Goal: Task Accomplishment & Management: Manage account settings

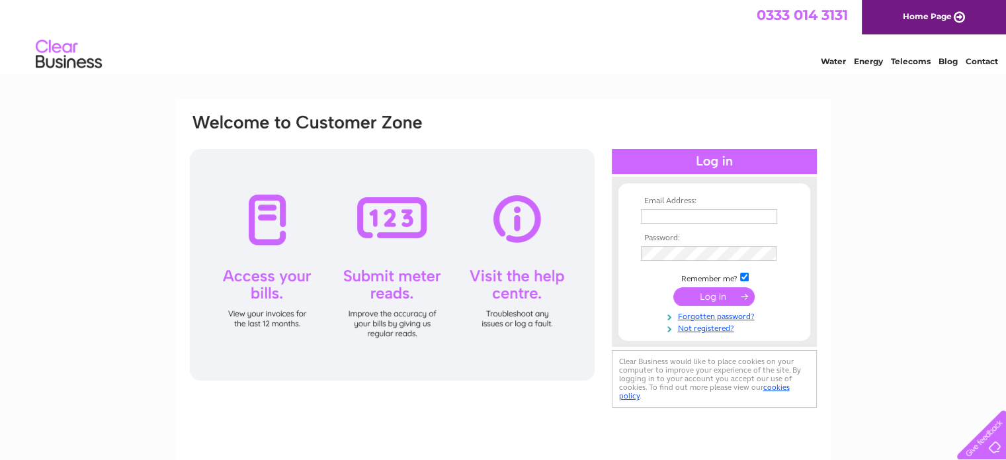
click at [672, 214] on input "text" at bounding box center [709, 216] width 136 height 15
type input "[EMAIL_ADDRESS][DOMAIN_NAME]"
click at [709, 296] on input "submit" at bounding box center [713, 297] width 81 height 19
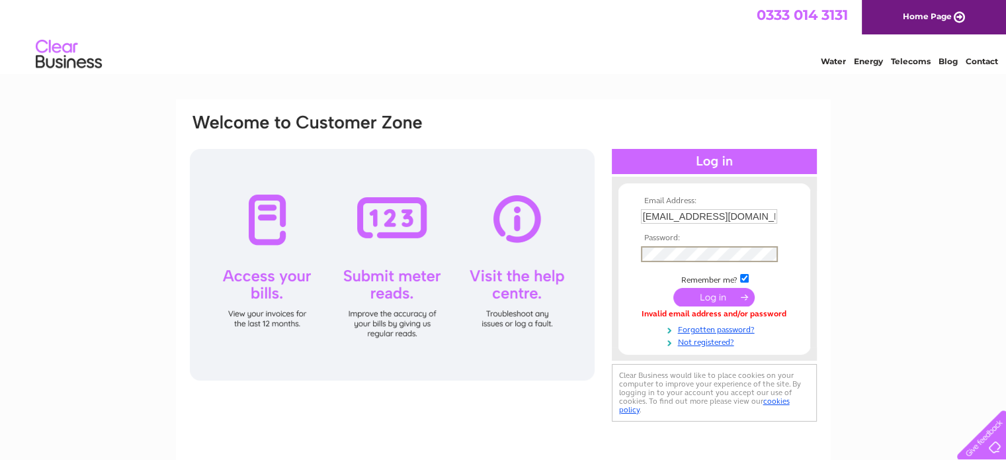
click at [719, 300] on input "submit" at bounding box center [713, 297] width 81 height 19
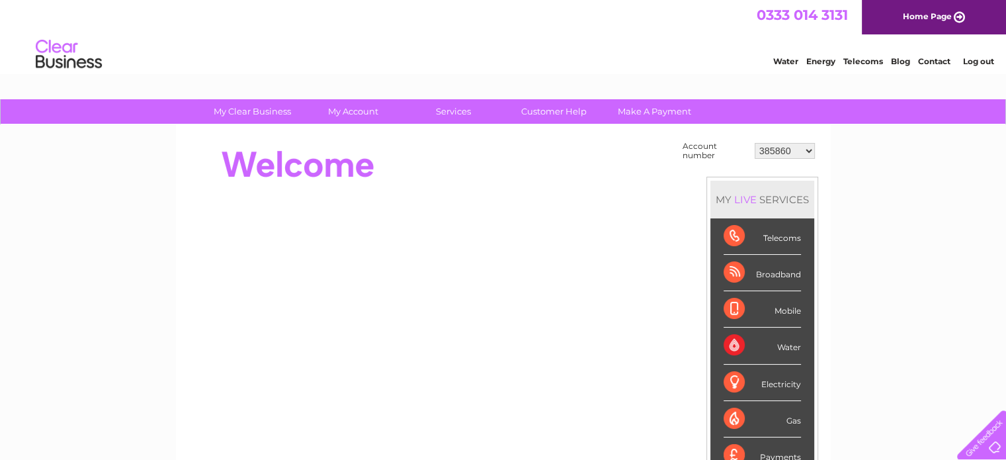
click at [807, 146] on select "385860 1040788 30279759" at bounding box center [784, 151] width 60 height 16
select select "30279759"
click at [754, 143] on select "385860 1040788 30279759" at bounding box center [784, 151] width 60 height 16
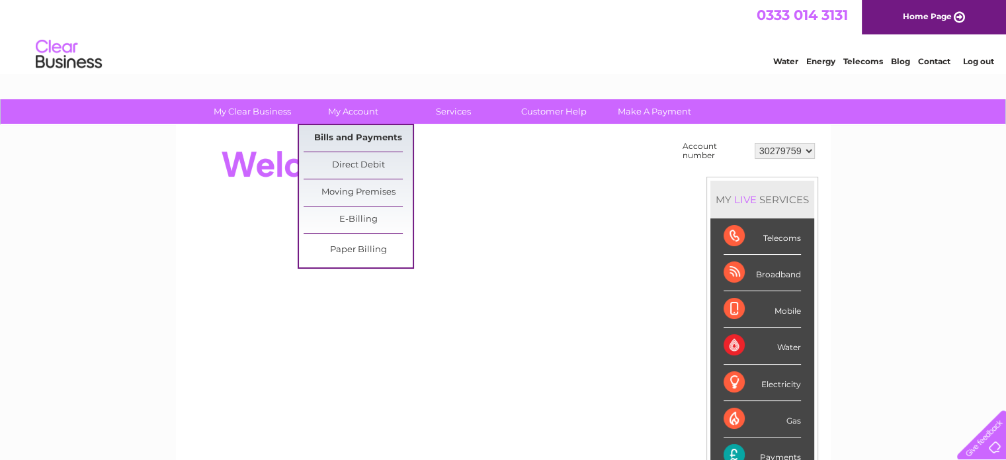
click at [360, 136] on link "Bills and Payments" at bounding box center [358, 138] width 109 height 26
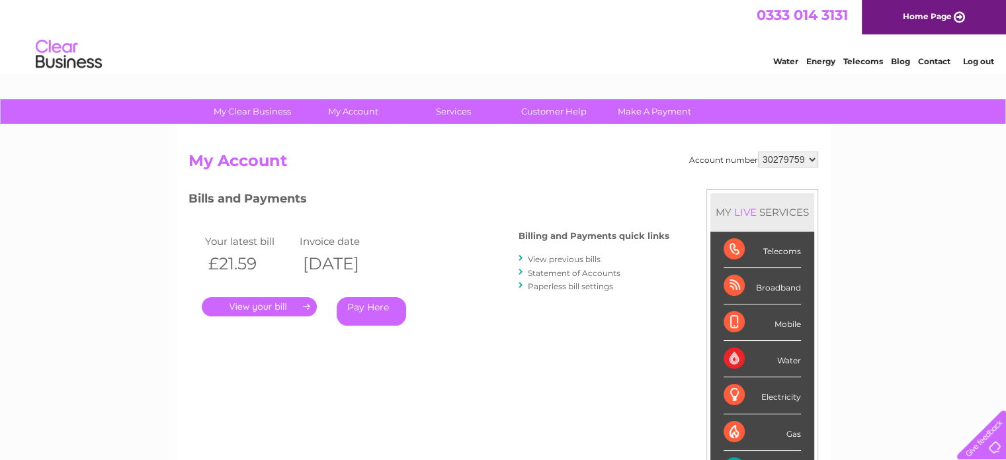
click at [262, 302] on link "." at bounding box center [259, 306] width 115 height 19
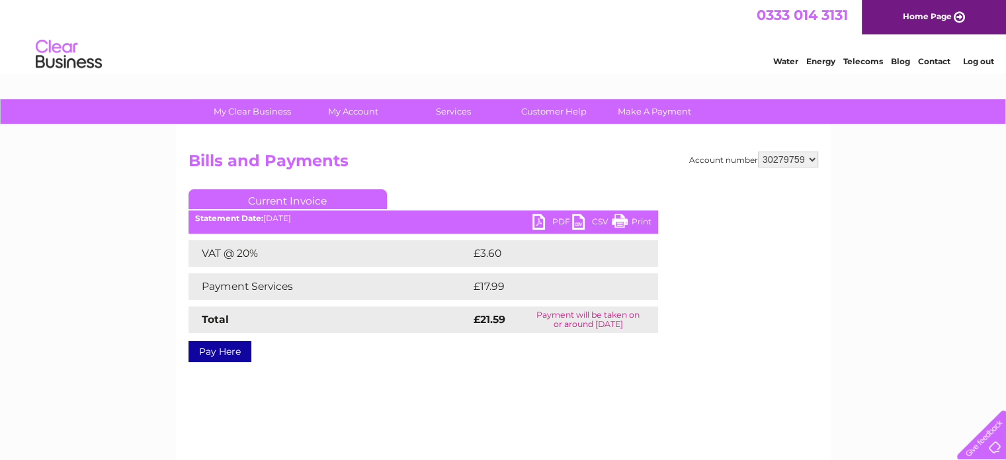
click at [548, 219] on link "PDF" at bounding box center [552, 223] width 40 height 19
